Goal: Task Accomplishment & Management: Use online tool/utility

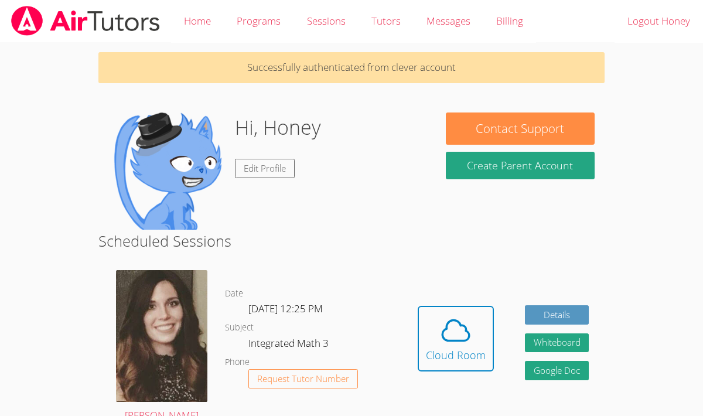
click at [339, 243] on h2 "Scheduled Sessions" at bounding box center [351, 241] width 506 height 22
click at [450, 353] on div "Cloud Room" at bounding box center [456, 355] width 60 height 16
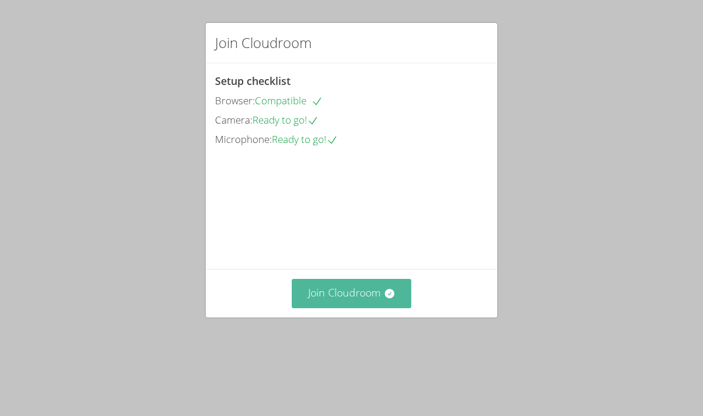
click at [333, 308] on button "Join Cloudroom" at bounding box center [352, 293] width 120 height 29
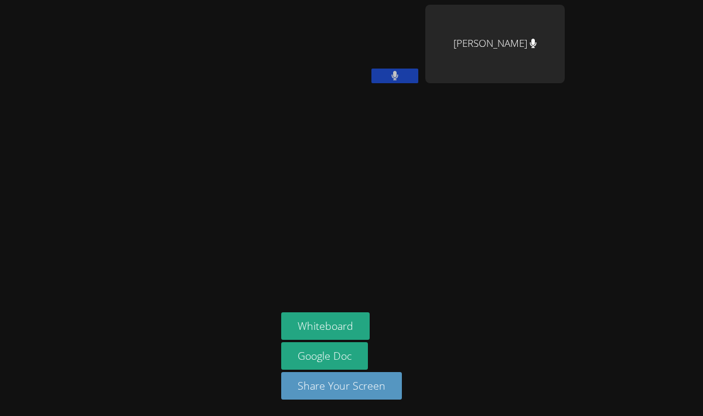
click at [402, 72] on button at bounding box center [395, 76] width 47 height 15
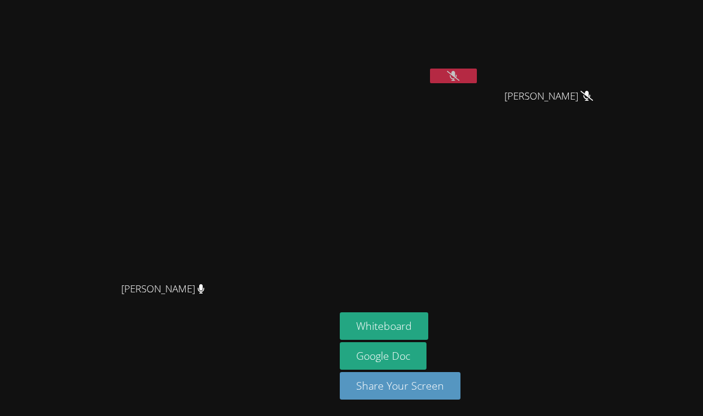
click at [450, 74] on button at bounding box center [453, 76] width 47 height 15
click at [458, 76] on icon at bounding box center [454, 76] width 8 height 10
click at [460, 76] on icon at bounding box center [453, 76] width 12 height 10
click at [458, 76] on icon at bounding box center [454, 76] width 8 height 10
click at [460, 76] on icon at bounding box center [453, 76] width 12 height 10
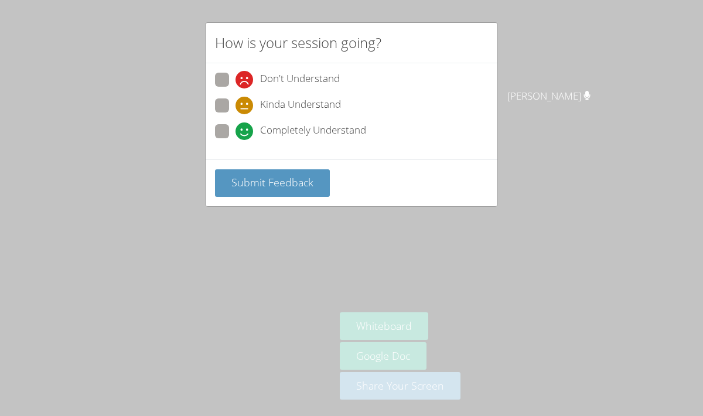
click at [285, 313] on div "How is your session going? Don't Understand Kinda Understand Completely Underst…" at bounding box center [351, 208] width 703 height 416
click at [236, 140] on span at bounding box center [236, 140] width 0 height 0
click at [236, 132] on input "Completely Understand" at bounding box center [241, 129] width 10 height 10
radio input "true"
click at [247, 183] on span "Submit Feedback" at bounding box center [273, 182] width 82 height 14
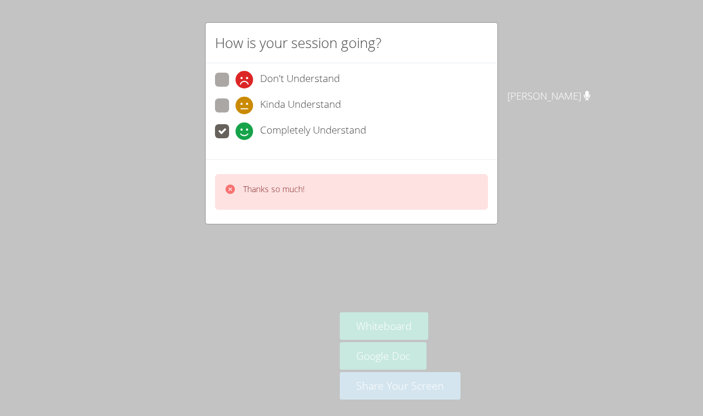
click at [216, 242] on div "How is your session going? Don't Understand Kinda Understand Completely Underst…" at bounding box center [351, 208] width 703 height 416
click at [178, 201] on div "How is your session going? Don't Understand Kinda Understand Completely Underst…" at bounding box center [351, 208] width 703 height 416
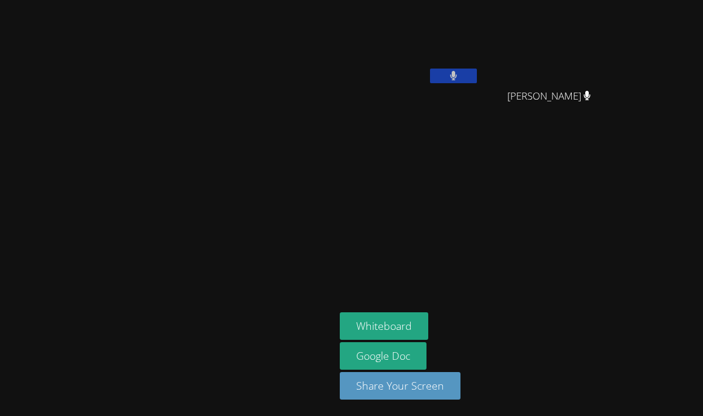
click at [178, 201] on video at bounding box center [168, 184] width 176 height 183
